Goal: Transaction & Acquisition: Obtain resource

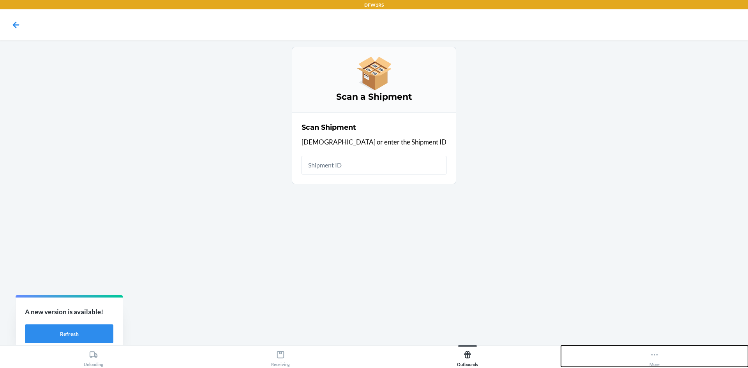
click at [649, 357] on div "More" at bounding box center [654, 356] width 10 height 19
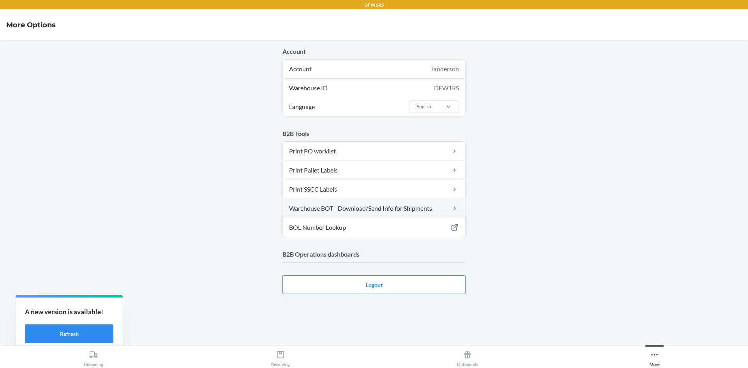
click at [376, 209] on link "Warehouse BOT - Download/Send Info for Shipments" at bounding box center [374, 208] width 182 height 19
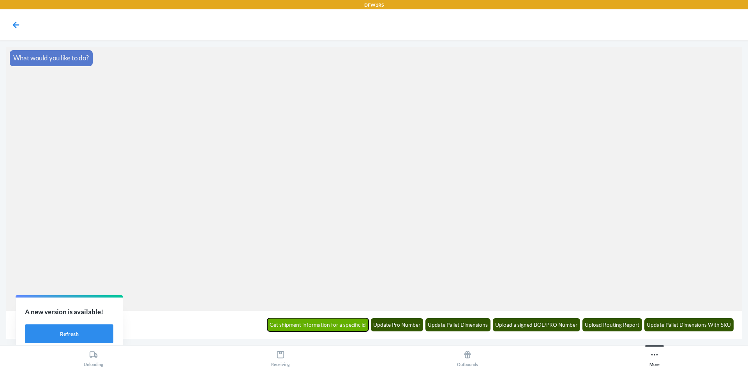
click at [345, 322] on button "Get shipment information for a specific id" at bounding box center [318, 324] width 102 height 13
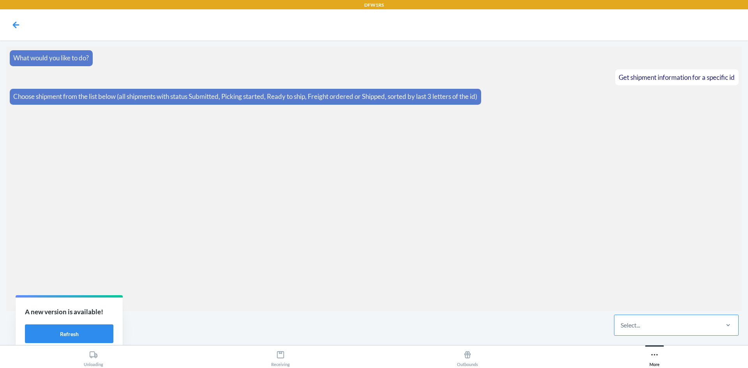
click at [621, 329] on div "Select..." at bounding box center [629, 324] width 19 height 9
click at [621, 329] on input "Select..." at bounding box center [620, 324] width 1 height 9
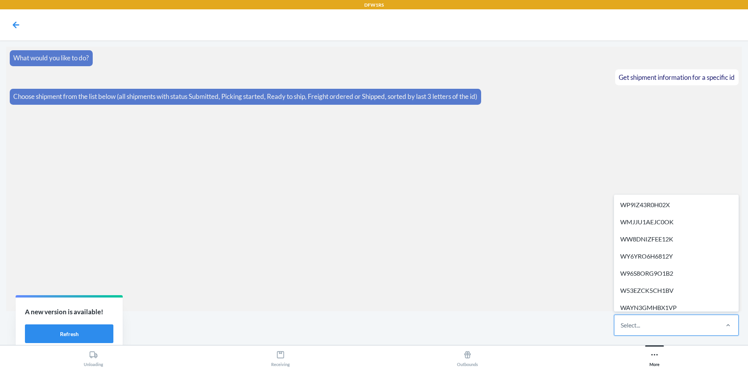
paste input "WEN60RO72I2YC"
type input "WEN60RO72I2YC"
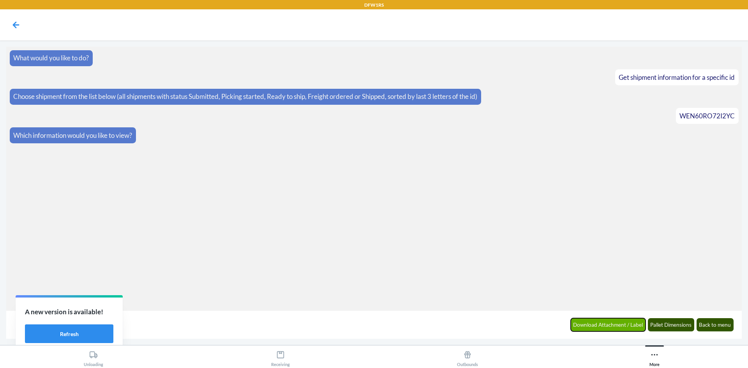
click at [620, 322] on button "Download Attachment / Label" at bounding box center [608, 324] width 75 height 13
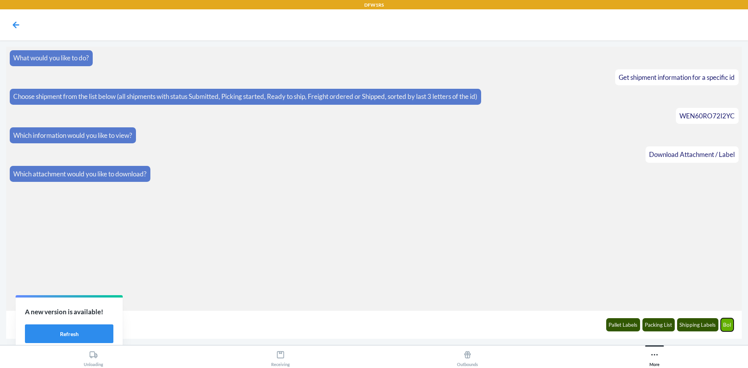
click at [724, 324] on button "Bol" at bounding box center [726, 324] width 13 height 13
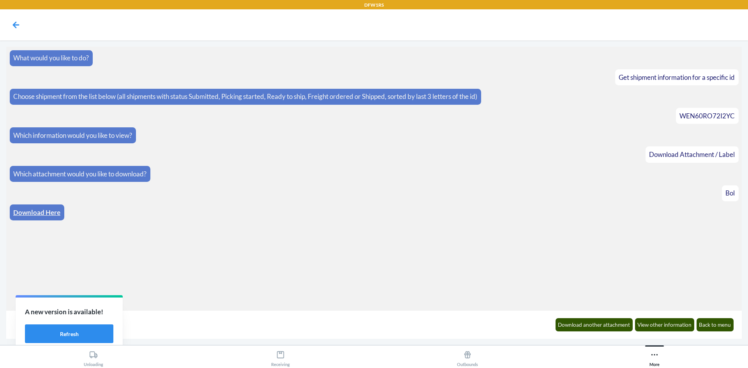
click at [33, 213] on link "Download Here" at bounding box center [36, 212] width 47 height 8
click at [578, 324] on button "Download another attachment" at bounding box center [593, 324] width 77 height 13
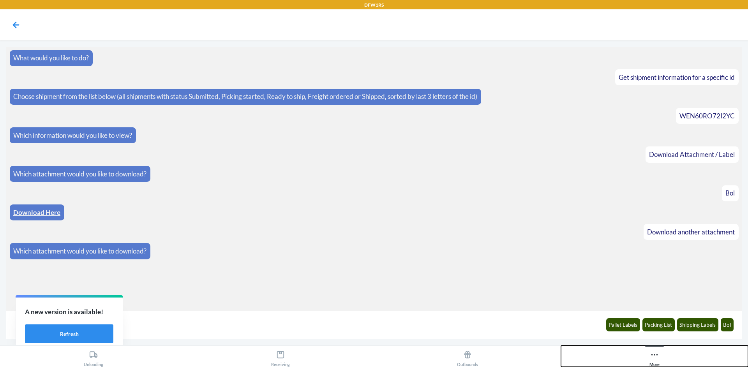
click at [653, 353] on icon at bounding box center [654, 354] width 9 height 9
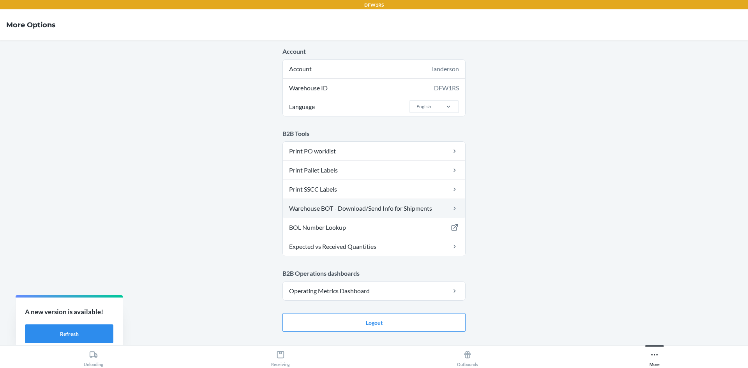
click at [381, 209] on link "Warehouse BOT - Download/Send Info for Shipments" at bounding box center [374, 208] width 182 height 19
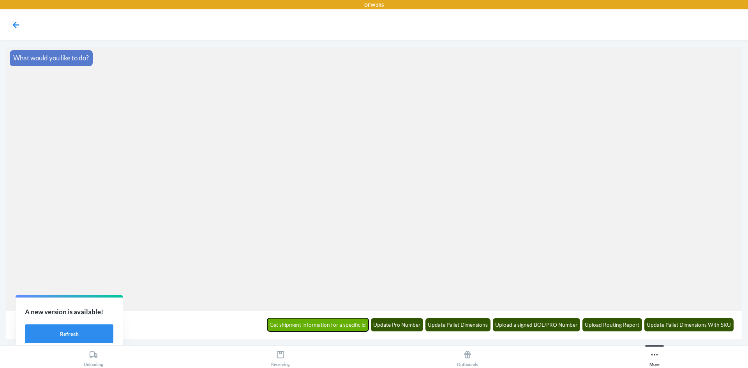
click at [282, 326] on button "Get shipment information for a specific id" at bounding box center [318, 324] width 102 height 13
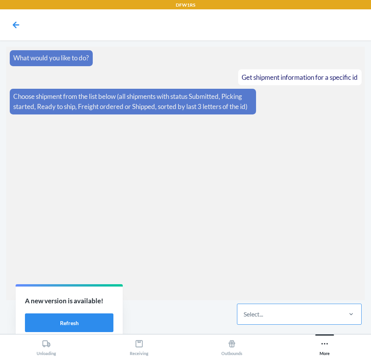
click at [238, 310] on div "Select..." at bounding box center [289, 314] width 104 height 20
click at [243, 310] on input "Select..." at bounding box center [243, 314] width 1 height 9
paste input "WL87TDGGD1G82"
type input "WL87TDGGD1G82"
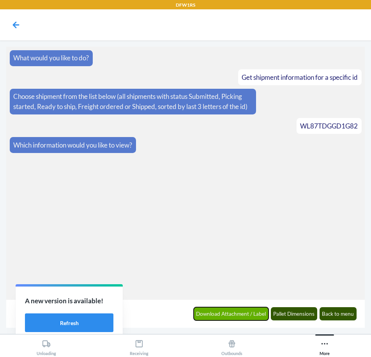
click at [220, 317] on button "Download Attachment / Label" at bounding box center [231, 313] width 75 height 13
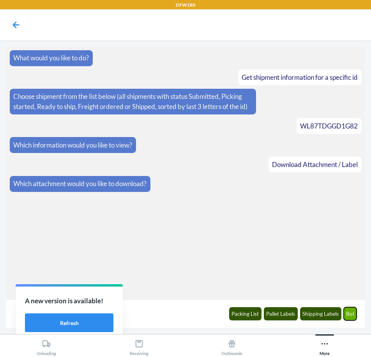
click at [354, 316] on button "Bol" at bounding box center [349, 313] width 13 height 13
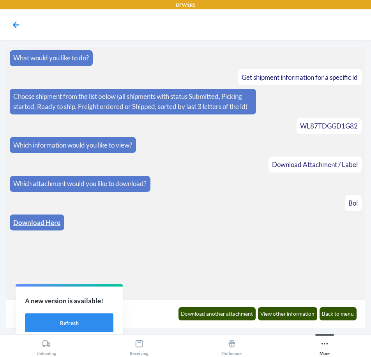
click at [30, 227] on link "Download Here" at bounding box center [36, 222] width 47 height 8
click at [344, 313] on button "Back to menu" at bounding box center [337, 313] width 37 height 13
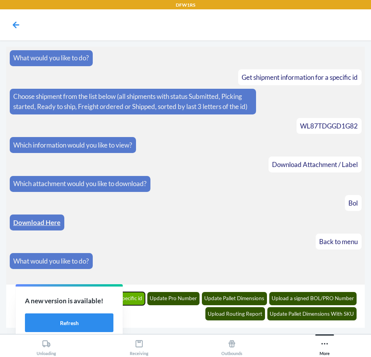
click at [129, 300] on button "Get shipment information for a specific id" at bounding box center [95, 298] width 102 height 13
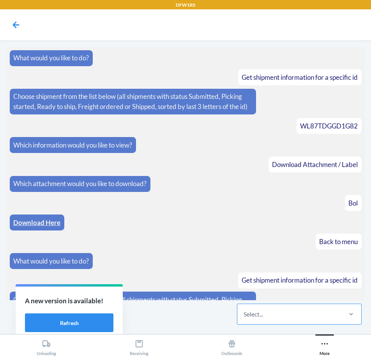
scroll to position [41, 0]
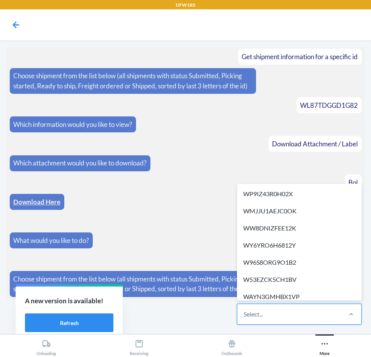
click at [257, 320] on div "Select..." at bounding box center [289, 314] width 104 height 20
click at [244, 319] on input "option WP9IZ43R0H02X focused, 1 of 305. 305 results available. Use Up and Down …" at bounding box center [243, 314] width 1 height 9
paste input "W3Q5NU7C2JCDW"
type input "W3Q5NU7C2JCDW"
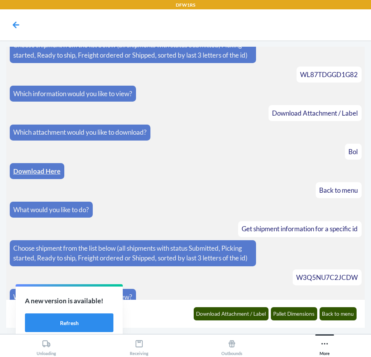
scroll to position [79, 0]
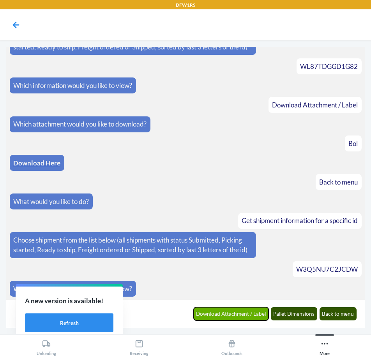
click at [257, 315] on button "Download Attachment / Label" at bounding box center [231, 313] width 75 height 13
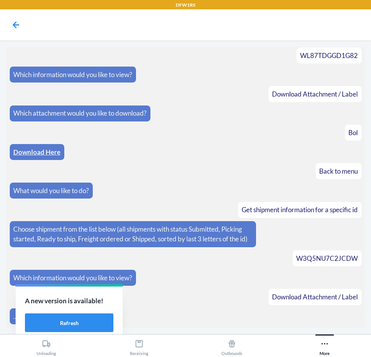
scroll to position [118, 0]
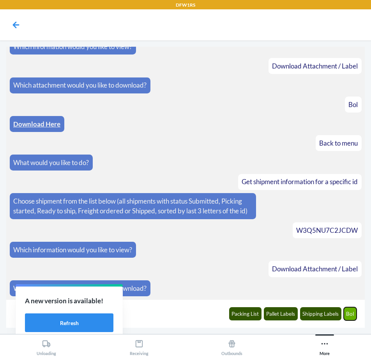
click at [351, 313] on button "Bol" at bounding box center [349, 313] width 13 height 13
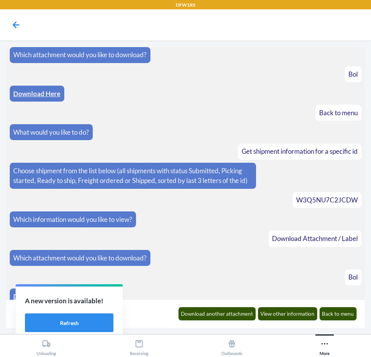
scroll to position [157, 0]
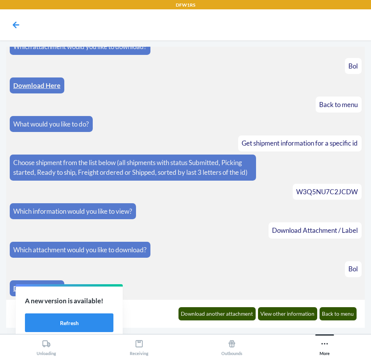
click at [12, 289] on div "Download Here" at bounding box center [37, 288] width 55 height 16
click at [15, 289] on link "Download Here" at bounding box center [36, 288] width 47 height 8
click at [342, 317] on button "Back to menu" at bounding box center [337, 313] width 37 height 13
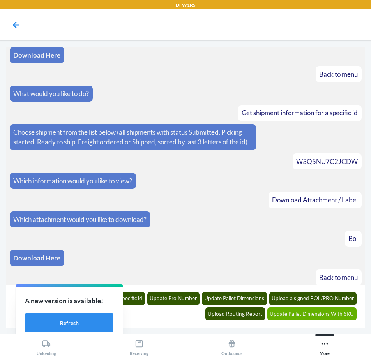
scroll to position [211, 0]
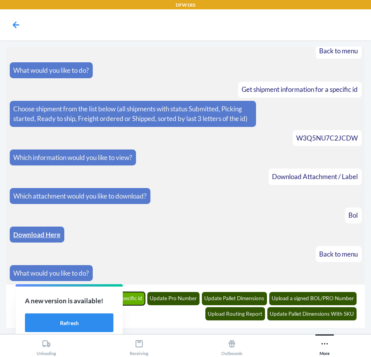
click at [132, 299] on button "Get shipment information for a specific id" at bounding box center [95, 298] width 102 height 13
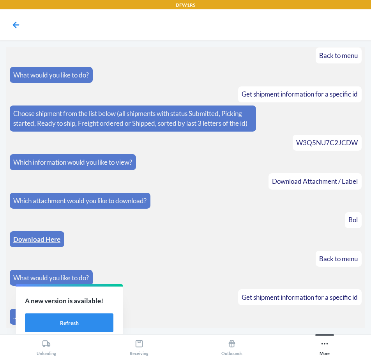
scroll to position [254, 0]
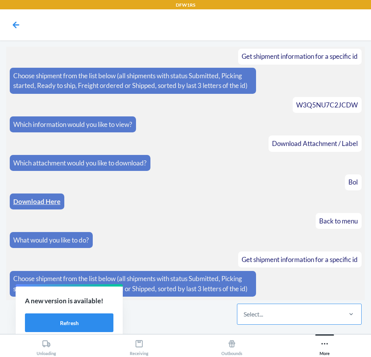
click at [266, 314] on div "Select..." at bounding box center [289, 314] width 104 height 20
click at [244, 314] on input "Select..." at bounding box center [243, 314] width 1 height 9
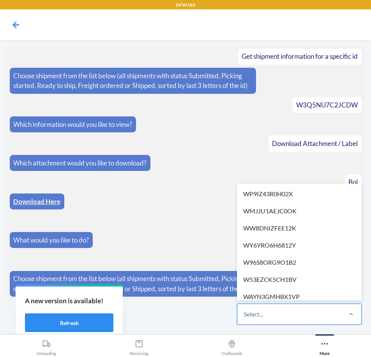
paste input "WK7LC7I39ECFO"
type input "WK7LC7I39ECFO"
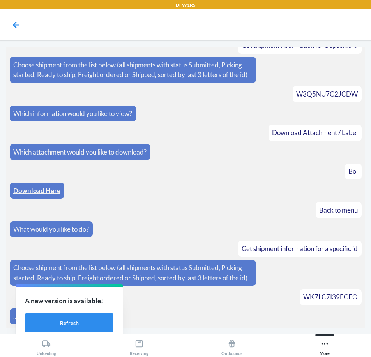
scroll to position [292, 0]
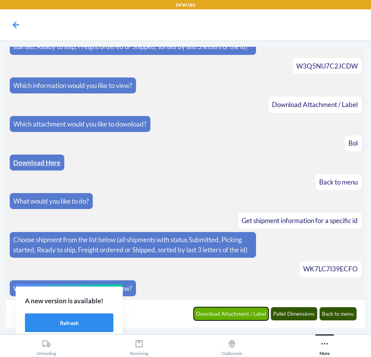
click at [232, 313] on button "Download Attachment / Label" at bounding box center [231, 313] width 75 height 13
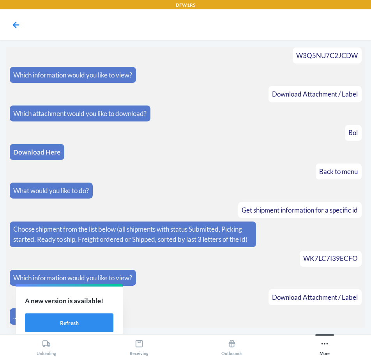
scroll to position [331, 0]
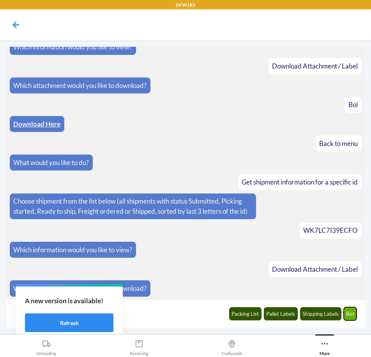
click at [349, 318] on button "Bol" at bounding box center [349, 313] width 13 height 13
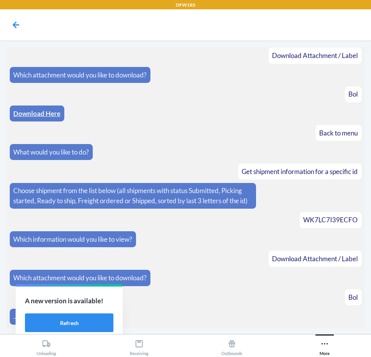
scroll to position [370, 0]
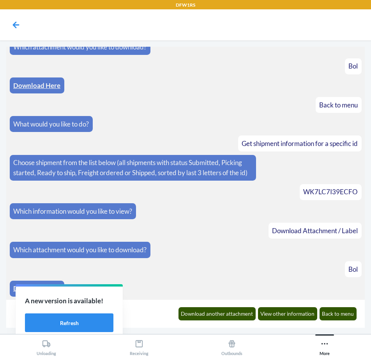
click at [15, 288] on link "Download Here" at bounding box center [36, 288] width 47 height 8
click at [329, 319] on button "Back to menu" at bounding box center [337, 313] width 37 height 13
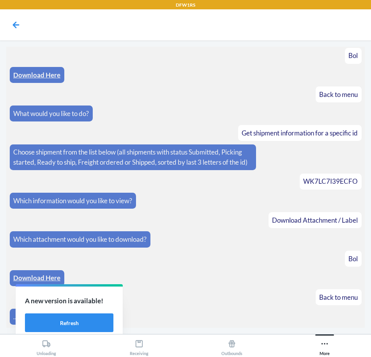
scroll to position [424, 0]
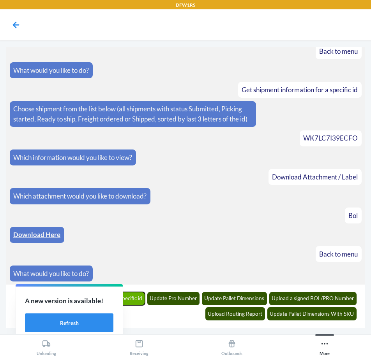
click at [137, 294] on button "Get shipment information for a specific id" at bounding box center [95, 298] width 102 height 13
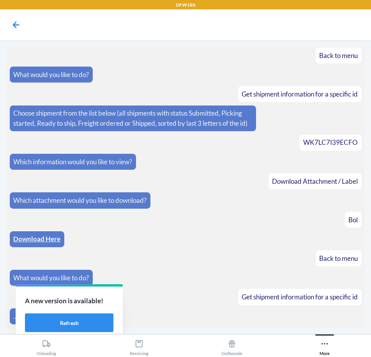
scroll to position [467, 0]
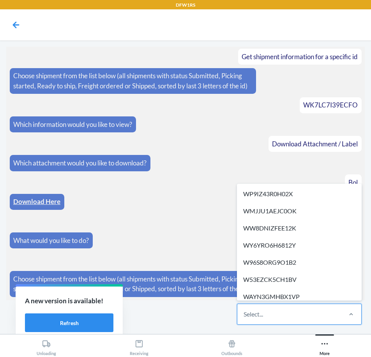
click at [284, 313] on div "Select..." at bounding box center [289, 314] width 104 height 20
click at [244, 313] on input "option WP9IZ43R0H02X focused, 1 of 305. 305 results available. Use Up and Down …" at bounding box center [243, 314] width 1 height 9
paste input "W9C435218H5ED"
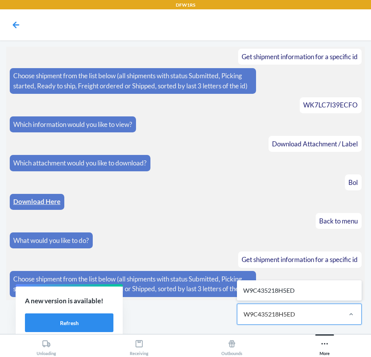
type input "W9C435218H5ED"
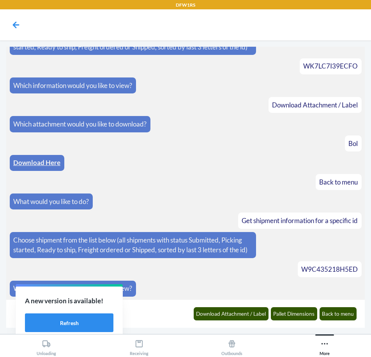
scroll to position [505, 0]
click at [255, 316] on button "Download Attachment / Label" at bounding box center [231, 313] width 75 height 13
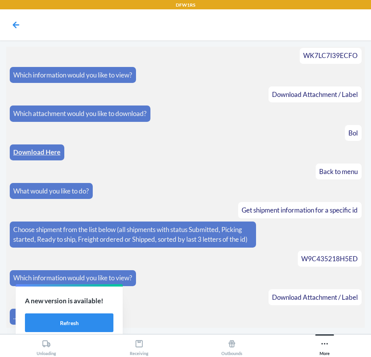
scroll to position [544, 0]
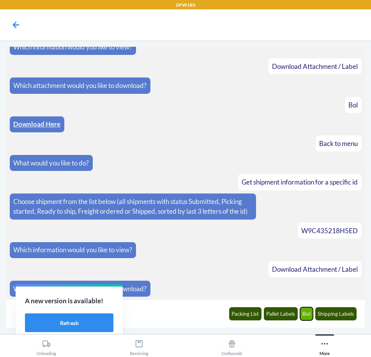
click at [308, 316] on button "Bol" at bounding box center [306, 313] width 13 height 13
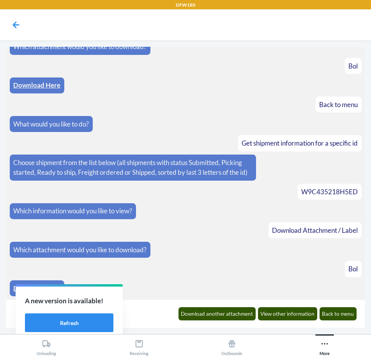
scroll to position [583, 0]
click at [14, 289] on link "Download Here" at bounding box center [36, 288] width 47 height 8
click at [335, 319] on button "Back to menu" at bounding box center [337, 313] width 37 height 13
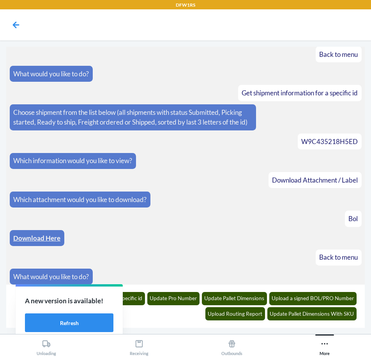
scroll to position [637, 0]
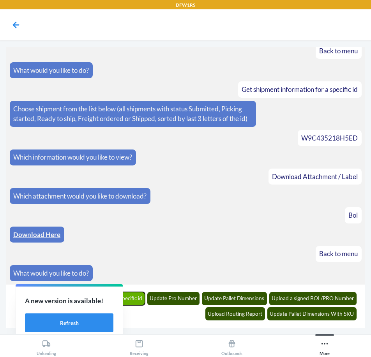
click at [138, 295] on button "Get shipment information for a specific id" at bounding box center [95, 298] width 102 height 13
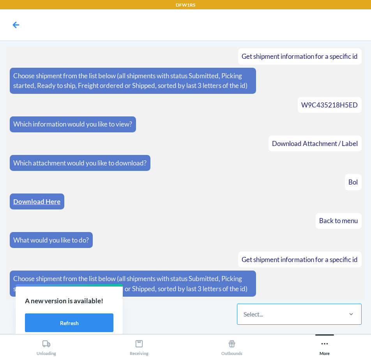
scroll to position [680, 0]
click at [266, 317] on div "Select..." at bounding box center [289, 314] width 104 height 20
click at [244, 317] on input "Select..." at bounding box center [243, 314] width 1 height 9
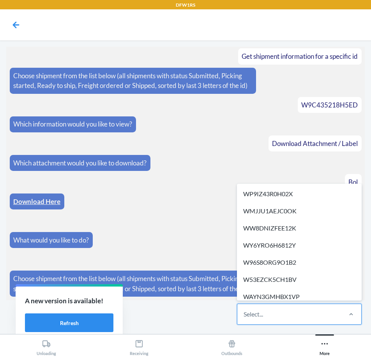
paste input "WHTQ8SQVK3CQR"
type input "WHTQ8SQVK3CQR"
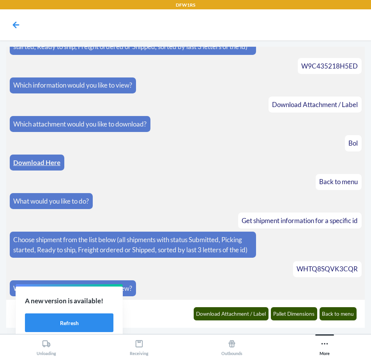
scroll to position [718, 0]
click at [223, 313] on button "Download Attachment / Label" at bounding box center [231, 313] width 75 height 13
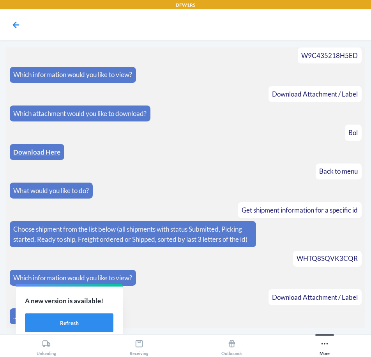
scroll to position [757, 0]
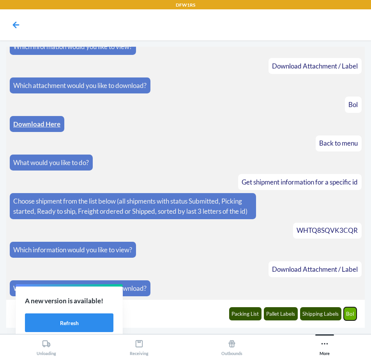
click at [352, 313] on button "Bol" at bounding box center [349, 313] width 13 height 13
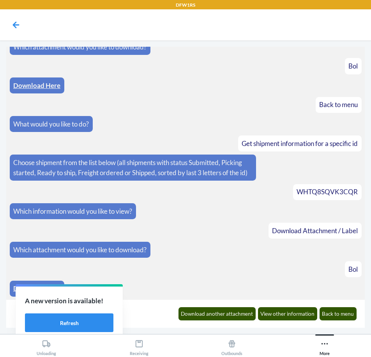
scroll to position [796, 0]
click at [14, 289] on link "Download Here" at bounding box center [36, 288] width 47 height 8
click at [342, 314] on button "Back to menu" at bounding box center [337, 313] width 37 height 13
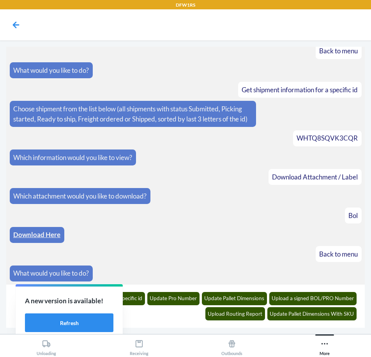
scroll to position [850, 0]
click at [135, 303] on button "Get shipment information for a specific id" at bounding box center [95, 298] width 102 height 13
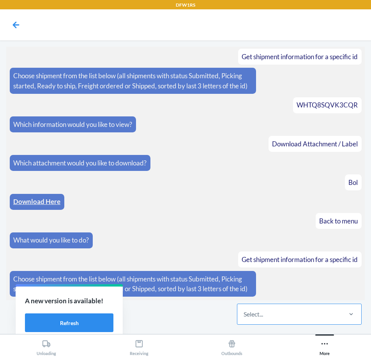
scroll to position [893, 0]
click at [259, 311] on div "Select..." at bounding box center [252, 314] width 19 height 9
click at [244, 311] on input "Select..." at bounding box center [243, 314] width 1 height 9
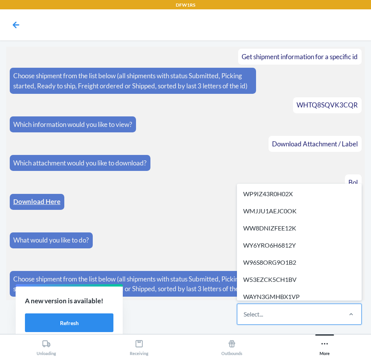
paste input "W5MRRQDCTMRW2"
type input "W5MRRQDCTMRW2"
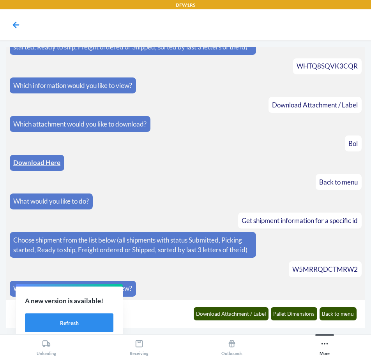
scroll to position [932, 0]
click at [210, 311] on button "Download Attachment / Label" at bounding box center [231, 313] width 75 height 13
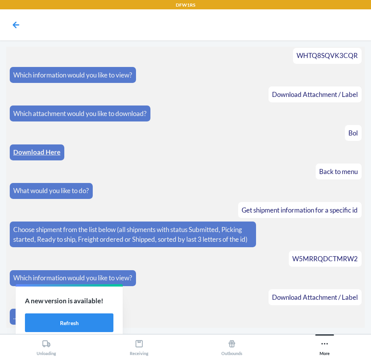
scroll to position [970, 0]
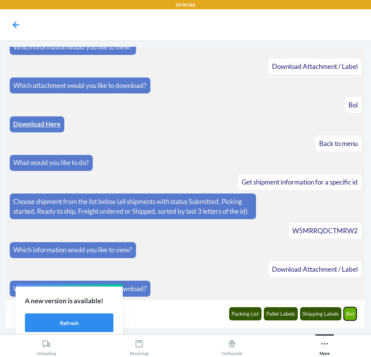
click at [350, 312] on button "Bol" at bounding box center [349, 313] width 13 height 13
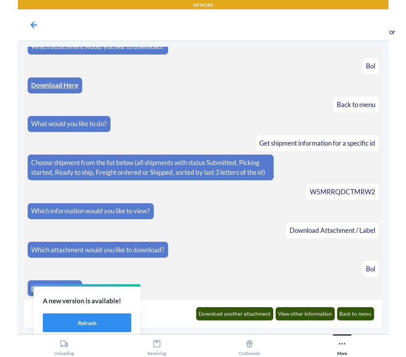
scroll to position [1009, 0]
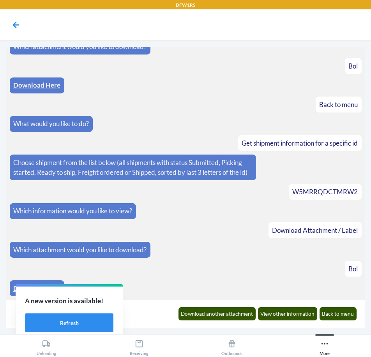
click at [15, 288] on link "Download Here" at bounding box center [36, 288] width 47 height 8
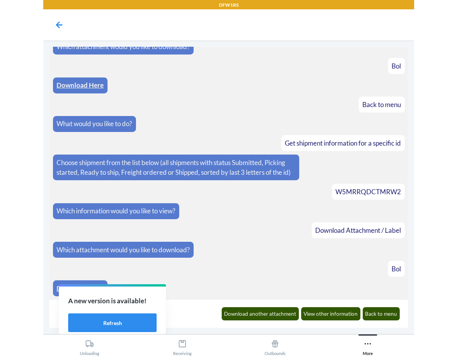
scroll to position [949, 0]
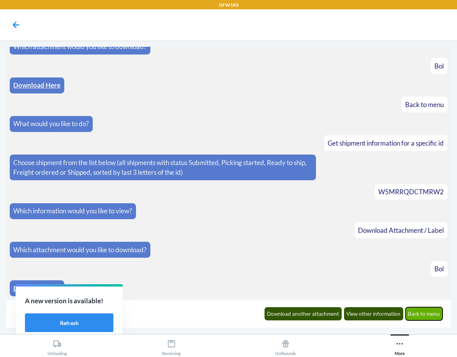
click at [429, 315] on button "Back to menu" at bounding box center [423, 313] width 37 height 13
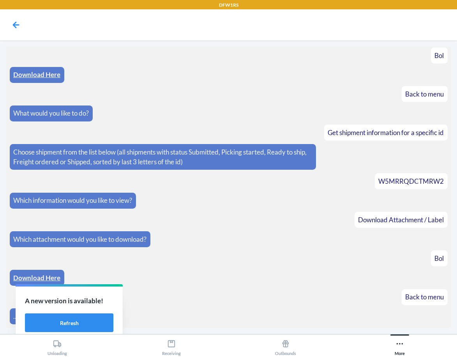
scroll to position [1003, 0]
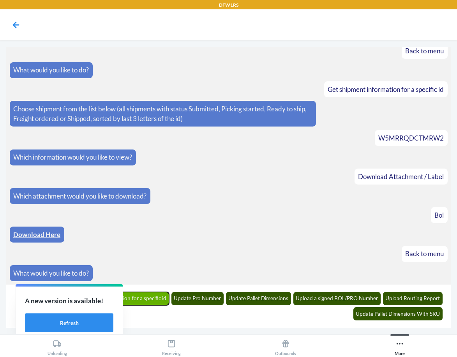
click at [153, 297] on button "Get shipment information for a specific id" at bounding box center [119, 298] width 102 height 13
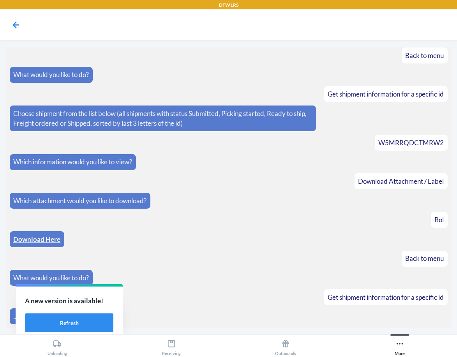
scroll to position [1036, 0]
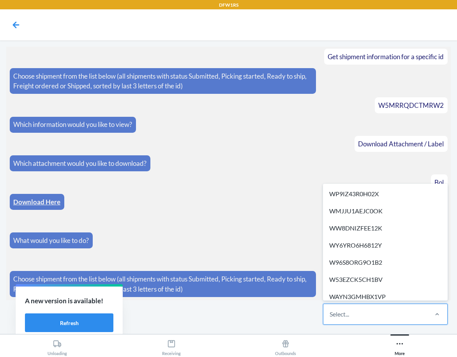
click at [357, 317] on div "Select..." at bounding box center [375, 314] width 104 height 20
click at [330, 317] on input "option WP9IZ43R0H02X focused, 1 of 305. 305 results available. Use Up and Down …" at bounding box center [329, 314] width 1 height 9
paste input "WOF1EY2PBRETU"
type input "WOF1EY2PBRETU"
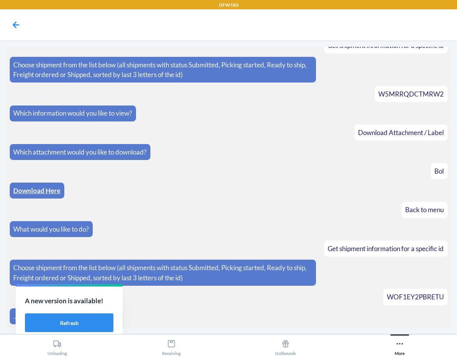
scroll to position [1075, 0]
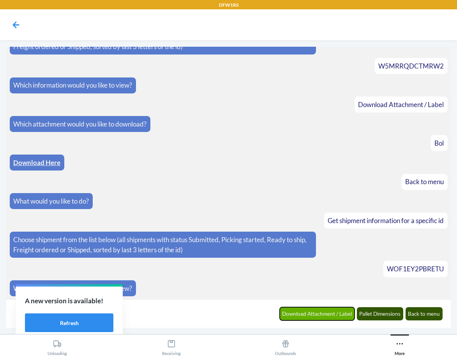
click at [329, 314] on button "Download Attachment / Label" at bounding box center [317, 313] width 75 height 13
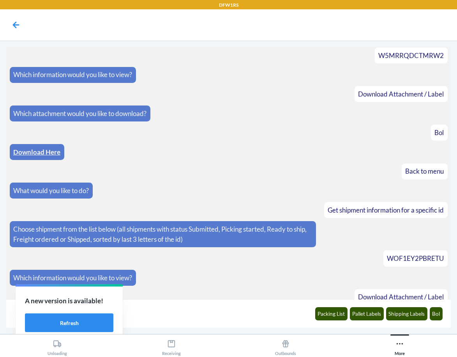
scroll to position [1114, 0]
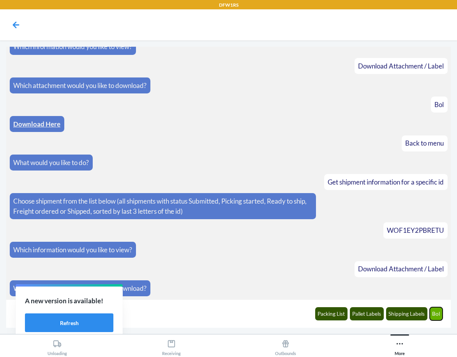
click at [431, 310] on button "Bol" at bounding box center [436, 313] width 13 height 13
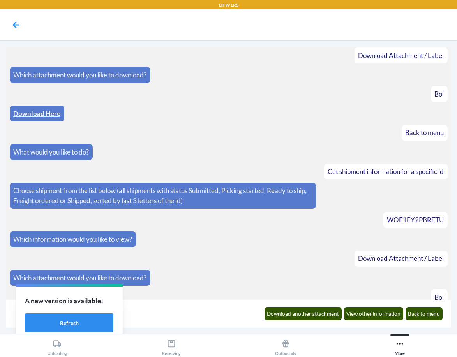
scroll to position [1152, 0]
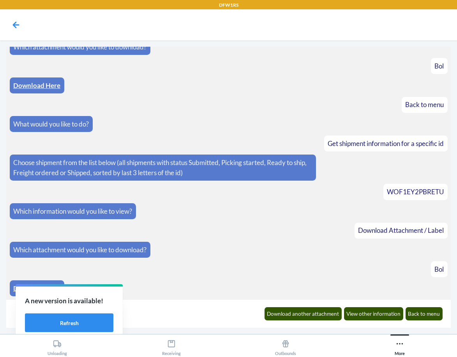
click at [15, 289] on link "Download Here" at bounding box center [36, 288] width 47 height 8
click at [416, 318] on button "Back to menu" at bounding box center [423, 313] width 37 height 13
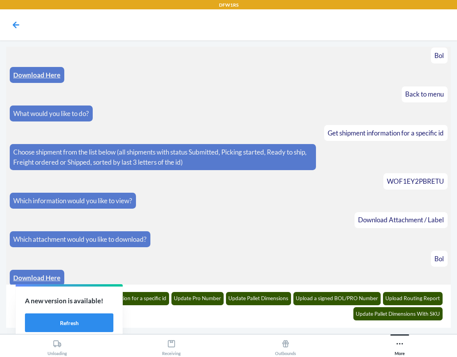
scroll to position [1206, 0]
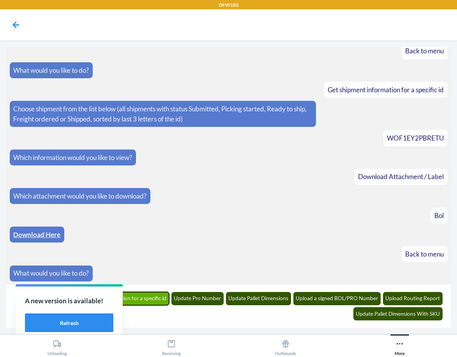
click at [147, 299] on button "Get shipment information for a specific id" at bounding box center [119, 298] width 102 height 13
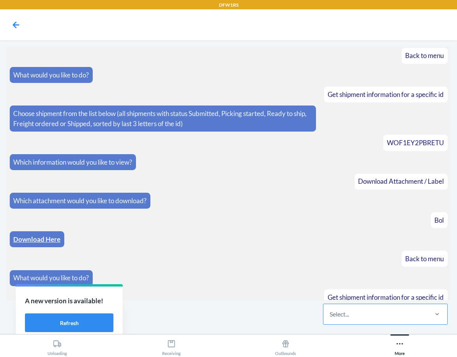
scroll to position [1239, 0]
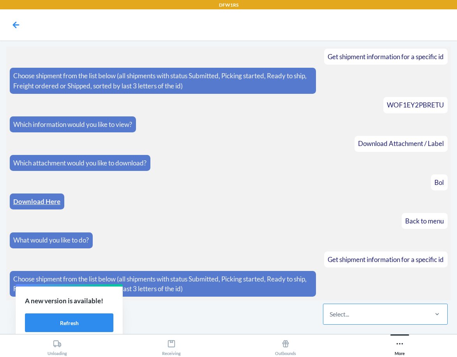
click at [357, 316] on div "Select..." at bounding box center [375, 314] width 104 height 20
click at [330, 316] on input "Select..." at bounding box center [329, 314] width 1 height 9
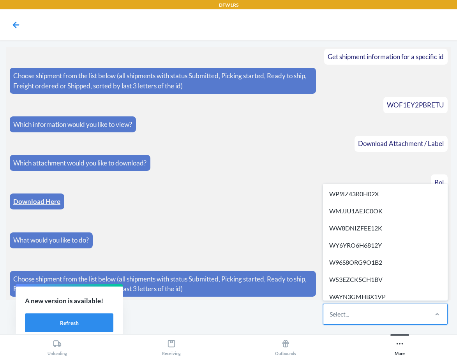
paste input "WH3EK1850A54T"
type input "WH3EK1850A54T"
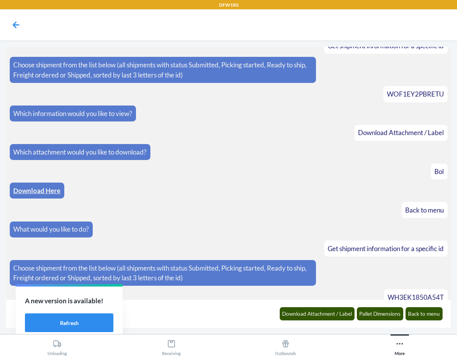
scroll to position [1278, 0]
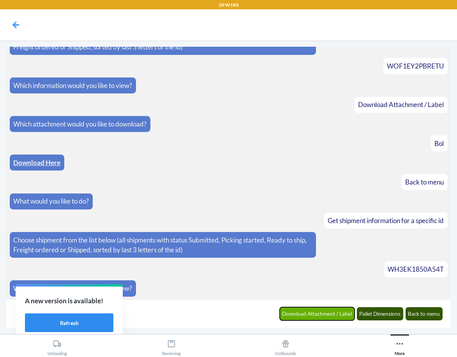
click at [343, 314] on button "Download Attachment / Label" at bounding box center [317, 313] width 75 height 13
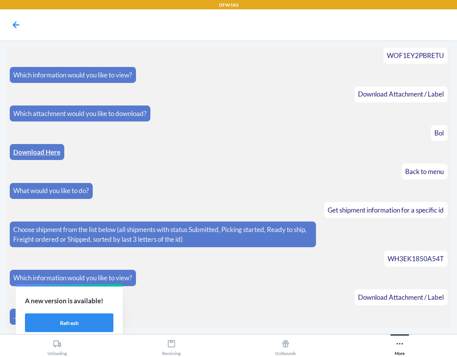
scroll to position [1317, 0]
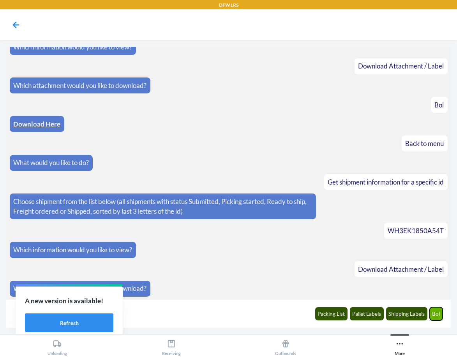
click at [437, 311] on button "Bol" at bounding box center [436, 313] width 13 height 13
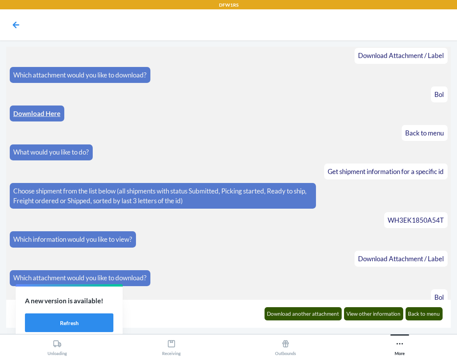
scroll to position [1355, 0]
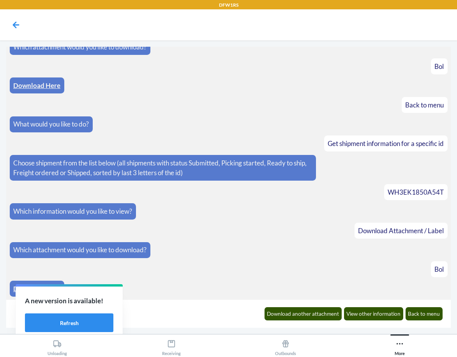
click at [14, 289] on link "Download Here" at bounding box center [36, 289] width 47 height 8
click at [429, 315] on button "Back to menu" at bounding box center [423, 313] width 37 height 13
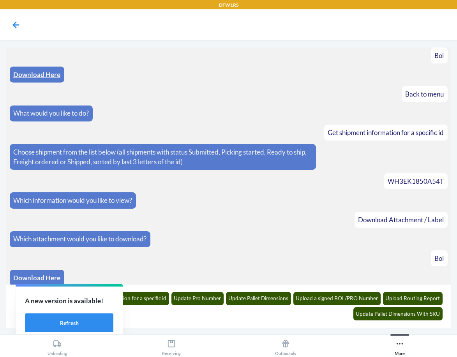
scroll to position [1409, 0]
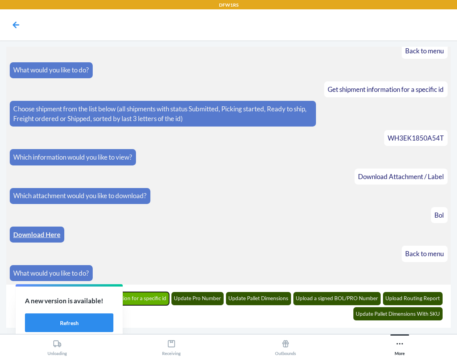
click at [157, 299] on button "Get shipment information for a specific id" at bounding box center [119, 298] width 102 height 13
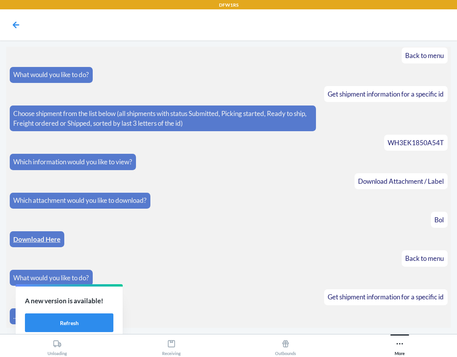
scroll to position [1442, 0]
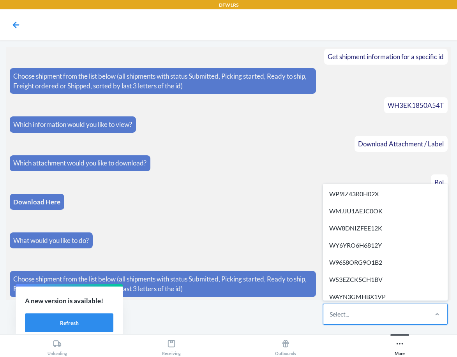
click at [358, 315] on div "Select..." at bounding box center [375, 314] width 104 height 20
click at [330, 315] on input "option WP9IZ43R0H02X focused, 1 of 305. 305 results available. Use Up and Down …" at bounding box center [329, 314] width 1 height 9
paste input "W0F7H6QX9GAZW"
type input "W0F7H6QX9GAZW"
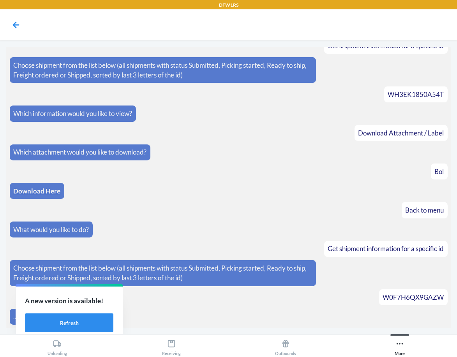
scroll to position [1481, 0]
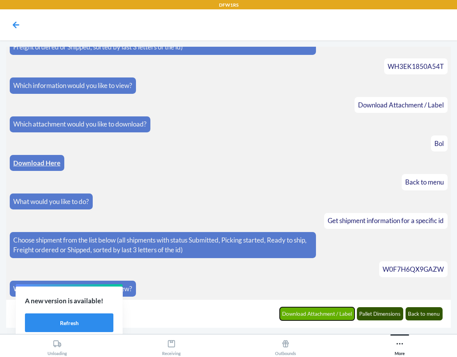
click at [342, 313] on button "Download Attachment / Label" at bounding box center [317, 313] width 75 height 13
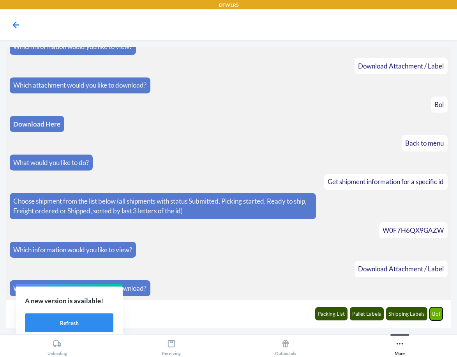
click at [434, 317] on button "Bol" at bounding box center [436, 313] width 13 height 13
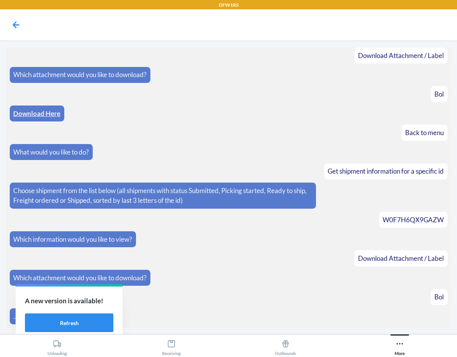
scroll to position [1558, 0]
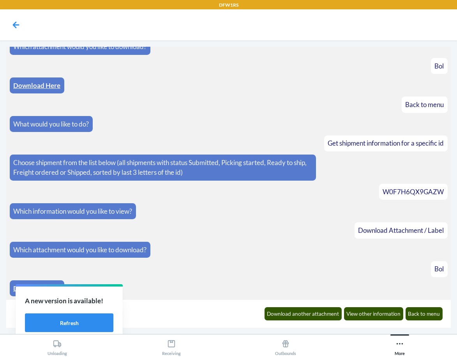
click at [13, 288] on link "Download Here" at bounding box center [36, 288] width 47 height 8
click at [414, 315] on button "Back to menu" at bounding box center [423, 313] width 37 height 13
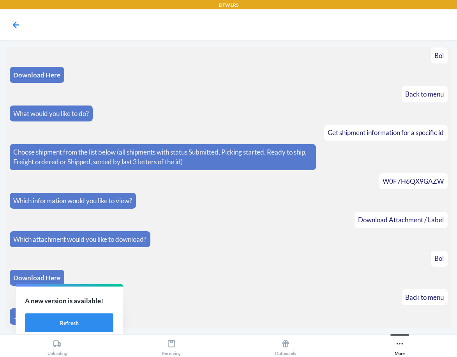
scroll to position [1612, 0]
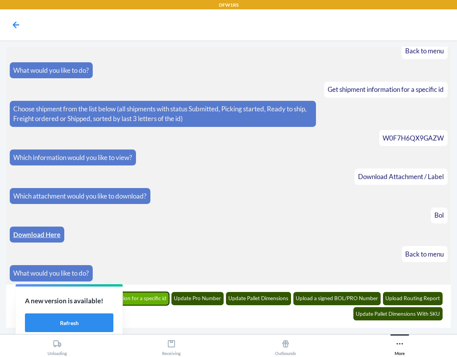
click at [153, 303] on button "Get shipment information for a specific id" at bounding box center [119, 298] width 102 height 13
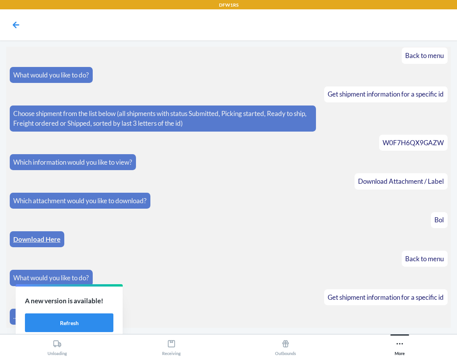
scroll to position [1645, 0]
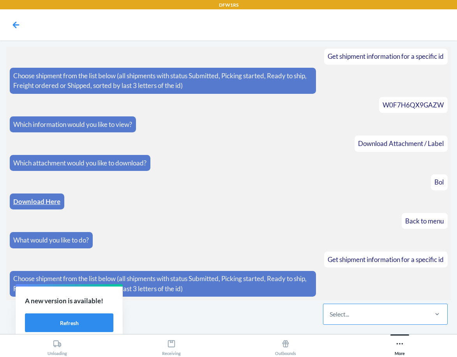
click at [368, 319] on div "Select..." at bounding box center [375, 314] width 104 height 20
click at [330, 319] on input "Select..." at bounding box center [329, 314] width 1 height 9
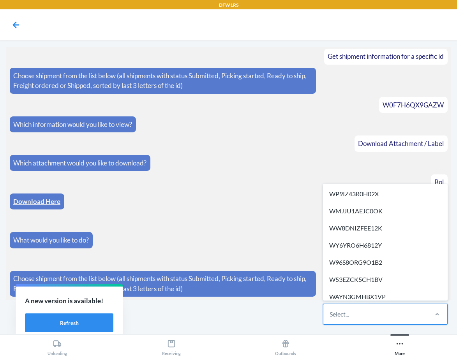
paste input "WTJNM644UWX0V"
type input "WTJNM644UWX0V"
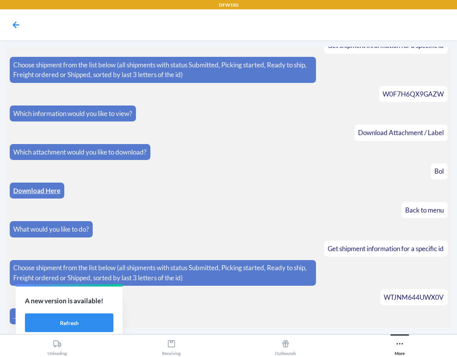
scroll to position [1684, 0]
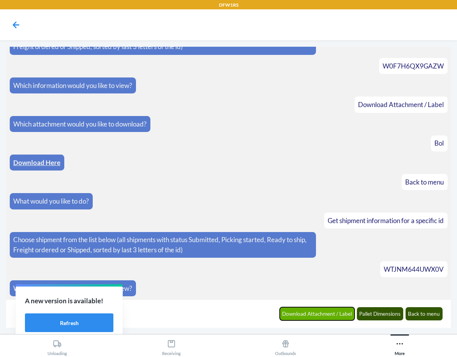
click at [339, 314] on button "Download Attachment / Label" at bounding box center [317, 313] width 75 height 13
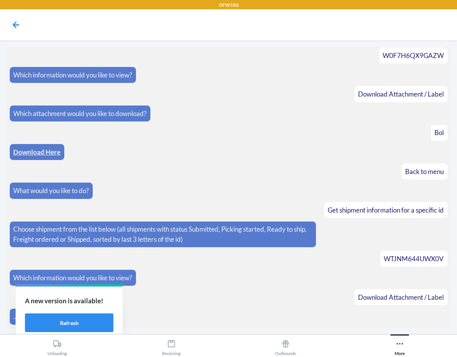
scroll to position [1723, 0]
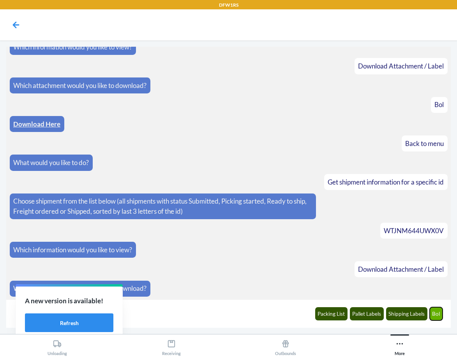
click at [434, 313] on button "Bol" at bounding box center [436, 313] width 13 height 13
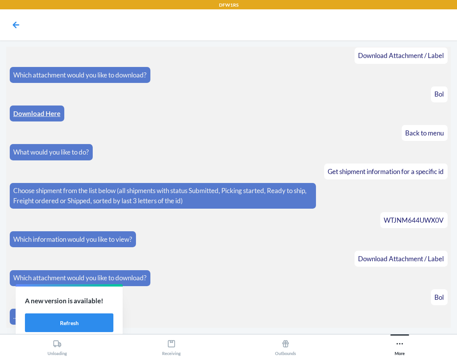
scroll to position [1761, 0]
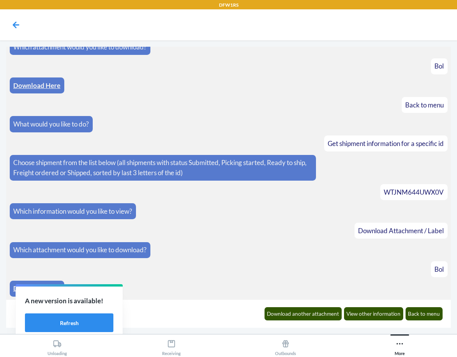
click at [14, 290] on link "Download Here" at bounding box center [36, 288] width 47 height 8
click at [415, 318] on button "Back to menu" at bounding box center [423, 313] width 37 height 13
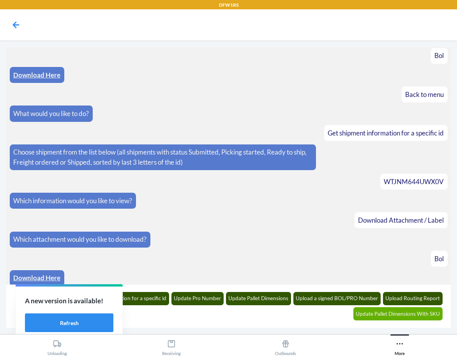
scroll to position [1815, 0]
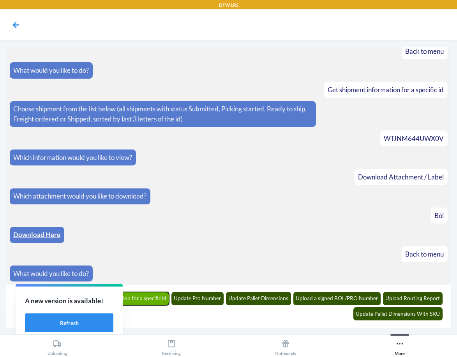
click at [156, 301] on button "Get shipment information for a specific id" at bounding box center [119, 298] width 102 height 13
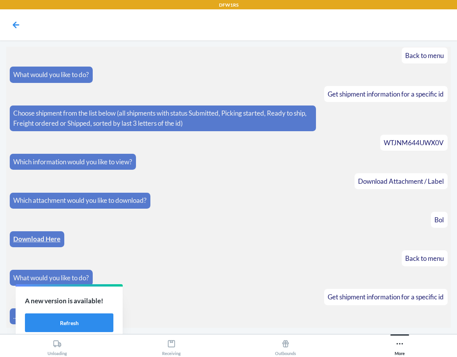
scroll to position [1848, 0]
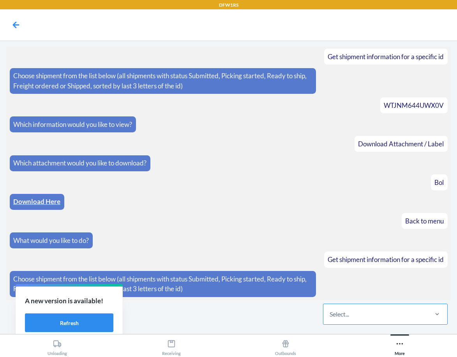
click at [352, 311] on div "Select..." at bounding box center [375, 314] width 104 height 20
click at [330, 311] on input "Select..." at bounding box center [329, 314] width 1 height 9
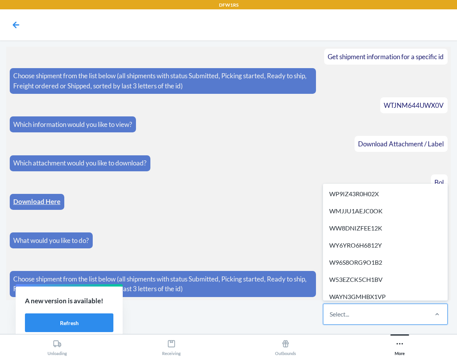
paste input "WF4F425KGMOKF"
type input "WF4F425KGMOKF"
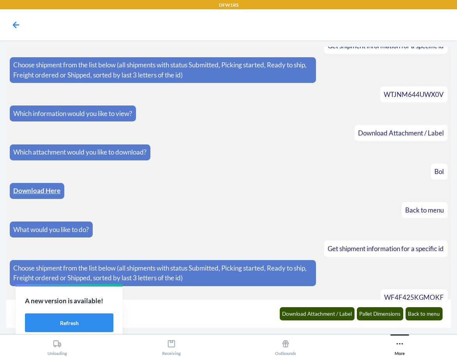
scroll to position [1887, 0]
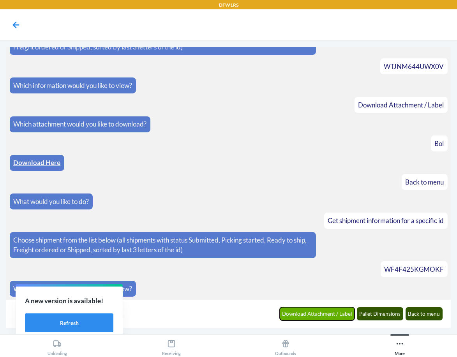
click at [345, 313] on button "Download Attachment / Label" at bounding box center [317, 313] width 75 height 13
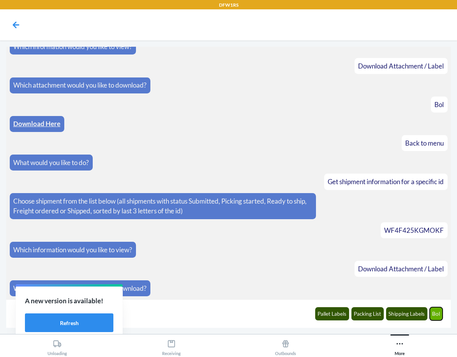
click at [434, 312] on button "Bol" at bounding box center [436, 313] width 13 height 13
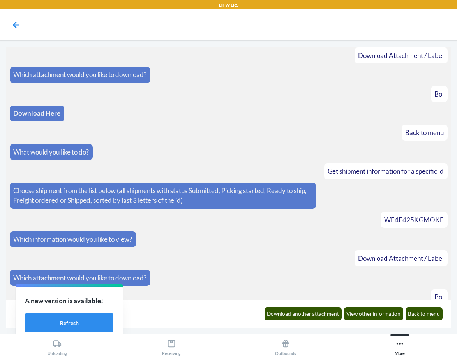
scroll to position [1965, 0]
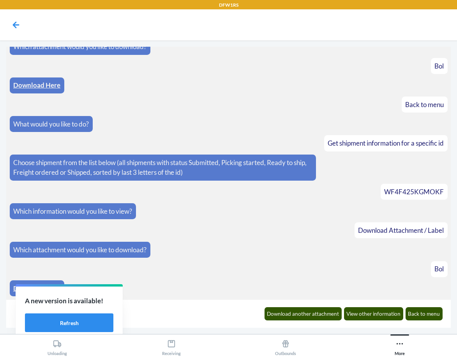
click at [14, 290] on link "Download Here" at bounding box center [36, 288] width 47 height 8
click at [425, 318] on button "Back to menu" at bounding box center [423, 313] width 37 height 13
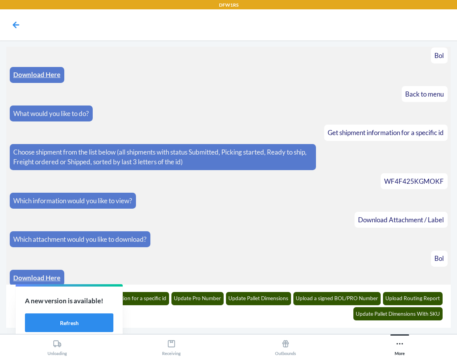
scroll to position [2018, 0]
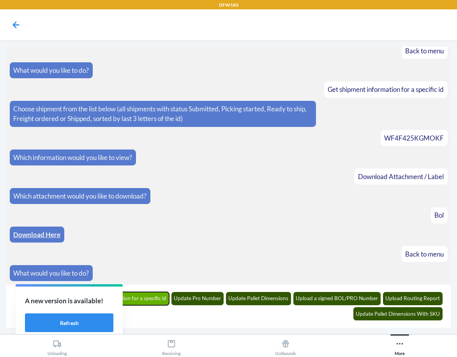
click at [157, 301] on button "Get shipment information for a specific id" at bounding box center [119, 298] width 102 height 13
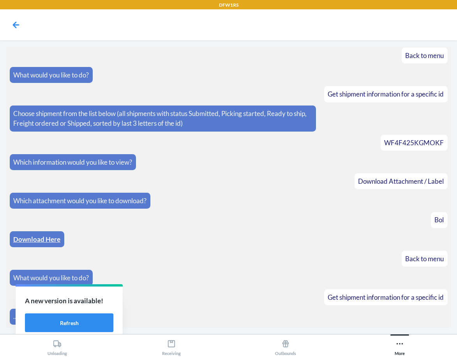
scroll to position [2051, 0]
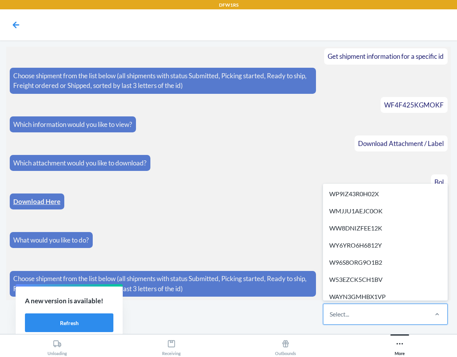
click at [342, 310] on div "Select..." at bounding box center [338, 314] width 19 height 9
click at [330, 310] on input "option WP9IZ43R0H02X focused, 1 of 305. 305 results available. Use Up and Down …" at bounding box center [329, 314] width 1 height 9
paste input "WKCEMFE7KBWW0"
type input "WKCEMFE7KBWW0"
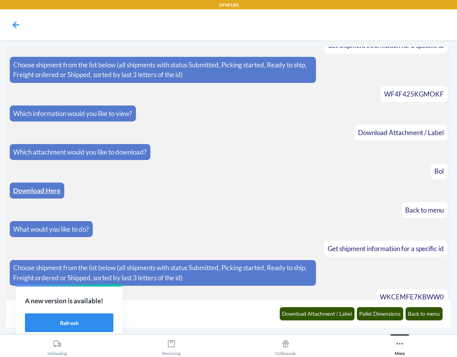
scroll to position [2090, 0]
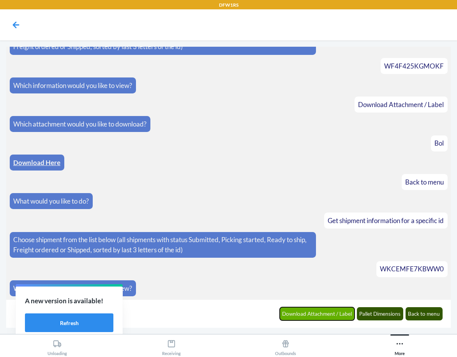
click at [294, 311] on button "Download Attachment / Label" at bounding box center [317, 313] width 75 height 13
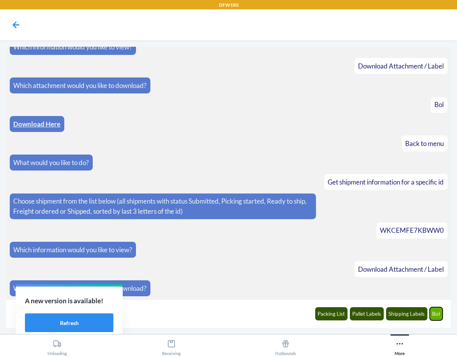
click at [437, 316] on button "Bol" at bounding box center [436, 313] width 13 height 13
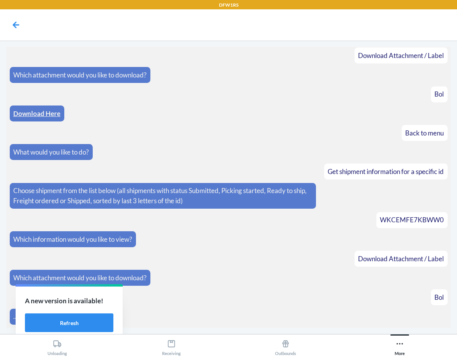
scroll to position [2168, 0]
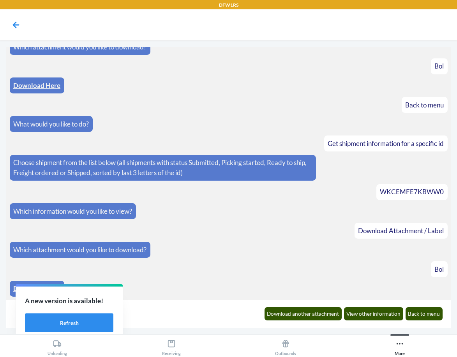
click at [13, 291] on link "Download Here" at bounding box center [36, 288] width 47 height 8
